Goal: Find contact information: Find contact information

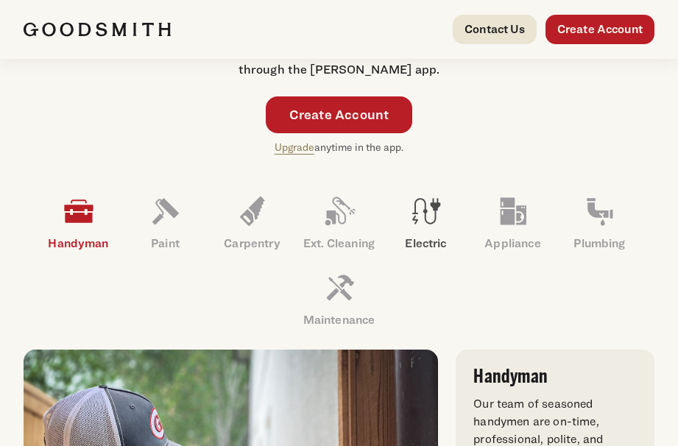
scroll to position [442, 0]
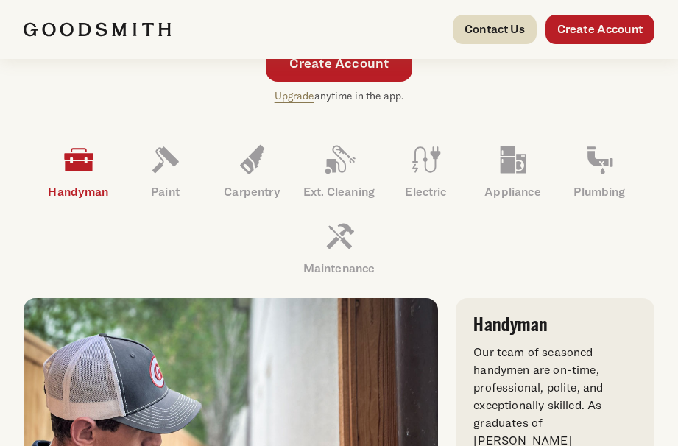
click at [490, 35] on link "Contact Us" at bounding box center [495, 29] width 84 height 29
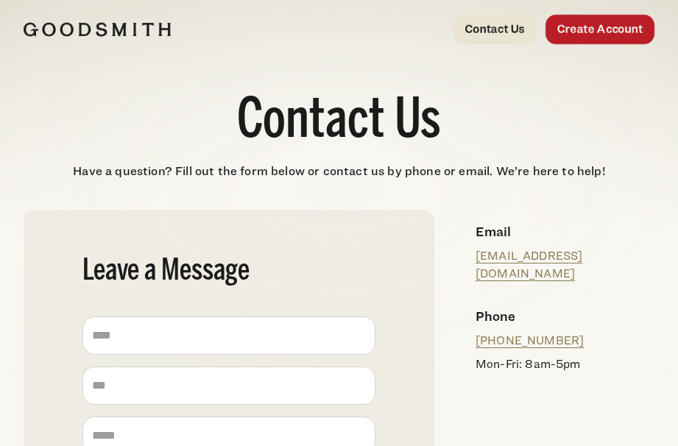
drag, startPoint x: 572, startPoint y: 246, endPoint x: 547, endPoint y: 270, distance: 34.4
drag, startPoint x: 547, startPoint y: 270, endPoint x: 541, endPoint y: 262, distance: 10.6
drag, startPoint x: 169, startPoint y: 228, endPoint x: 309, endPoint y: 270, distance: 145.9
drag, startPoint x: 262, startPoint y: 242, endPoint x: 332, endPoint y: 275, distance: 77.8
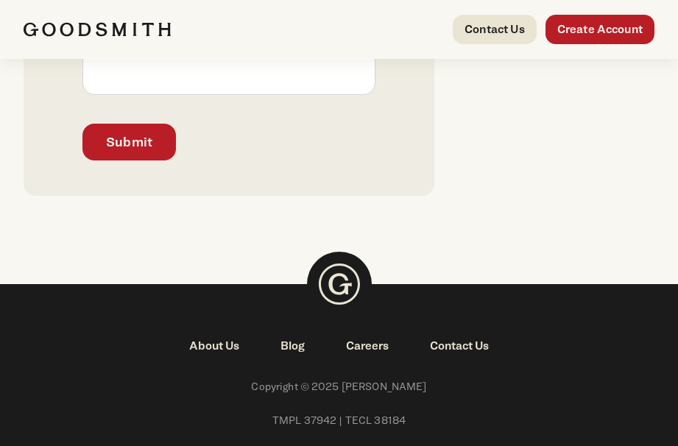
scroll to position [730, 0]
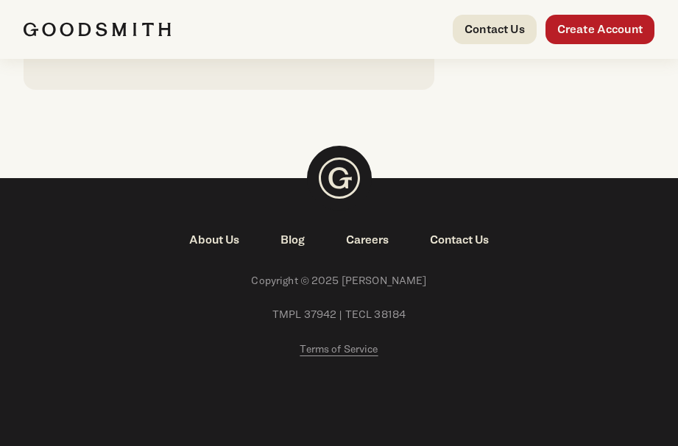
click at [382, 314] on span "TMPL 37942 | TECL 38184" at bounding box center [339, 314] width 631 height 17
click at [135, 323] on span "TMPL 37942 | TECL 38184" at bounding box center [339, 314] width 631 height 17
